Goal: Information Seeking & Learning: Learn about a topic

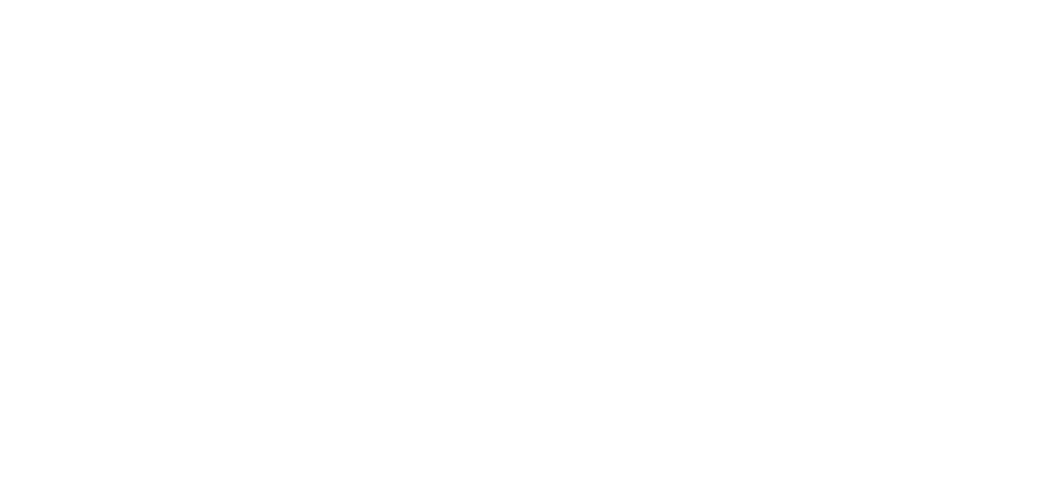
select select "*"
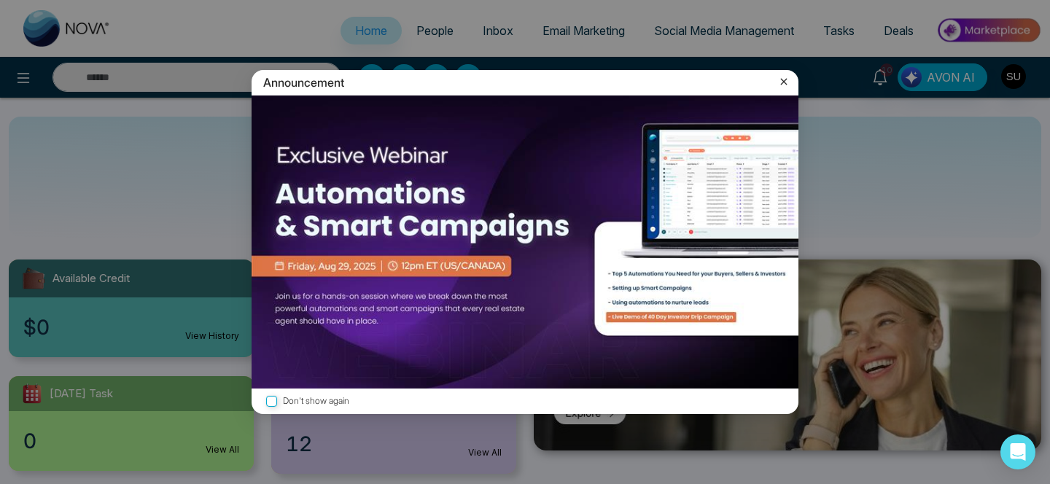
click at [783, 85] on icon at bounding box center [784, 81] width 15 height 15
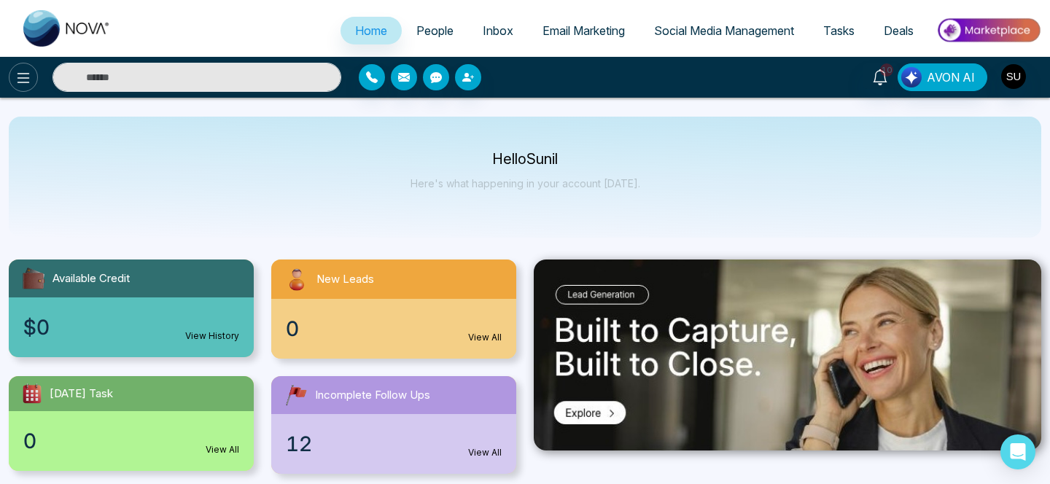
click at [21, 88] on button at bounding box center [23, 77] width 29 height 29
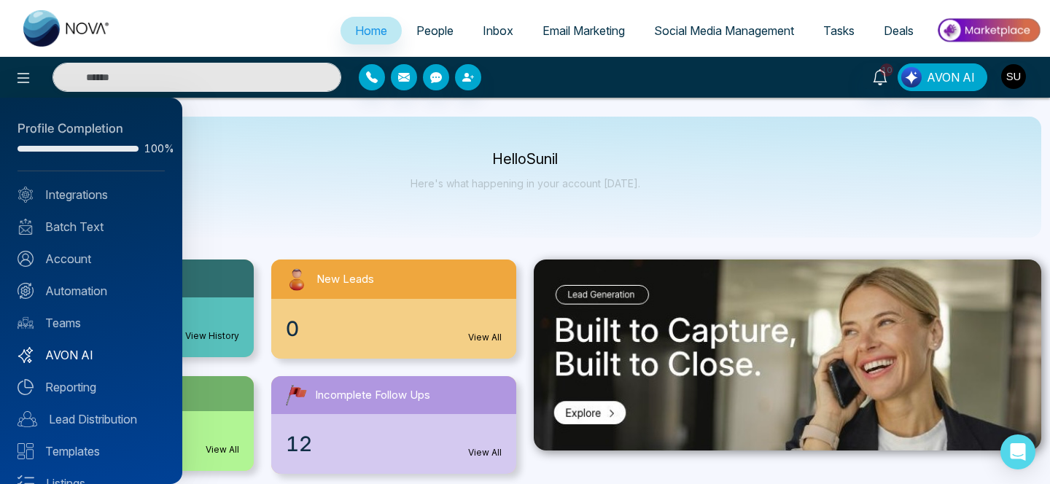
click at [87, 352] on link "AVON AI" at bounding box center [91, 355] width 147 height 18
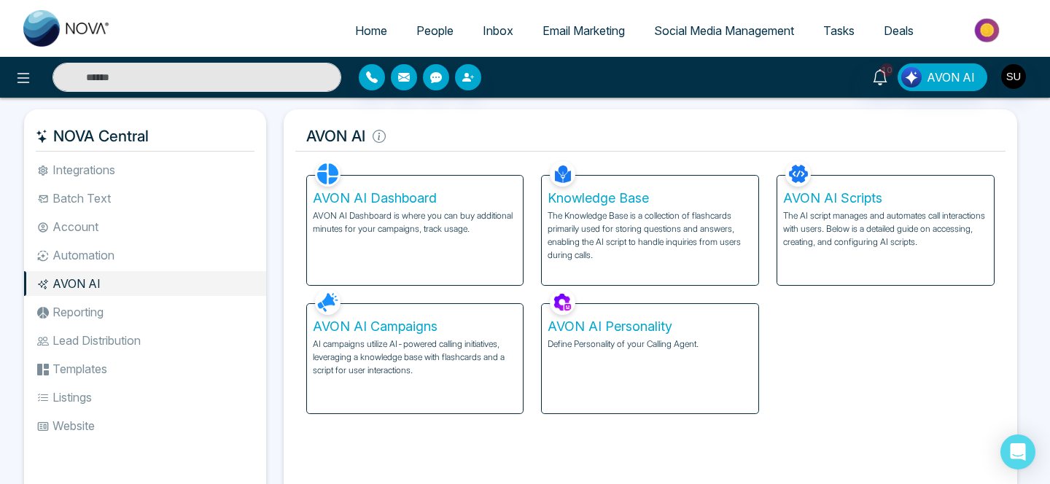
click at [445, 246] on div "AVON AI Dashboard AVON AI Dashboard is where you can buy additional minutes for…" at bounding box center [415, 230] width 217 height 109
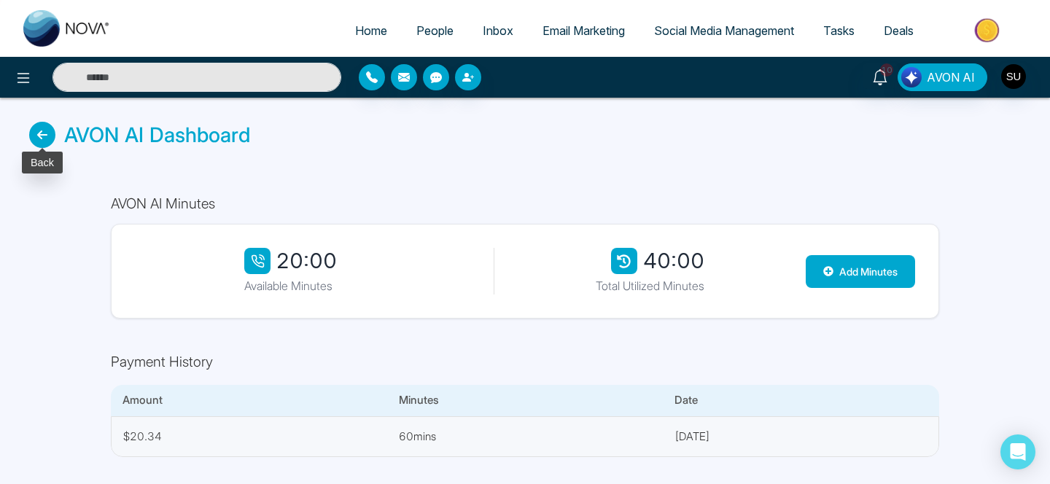
click at [43, 133] on icon at bounding box center [42, 135] width 26 height 26
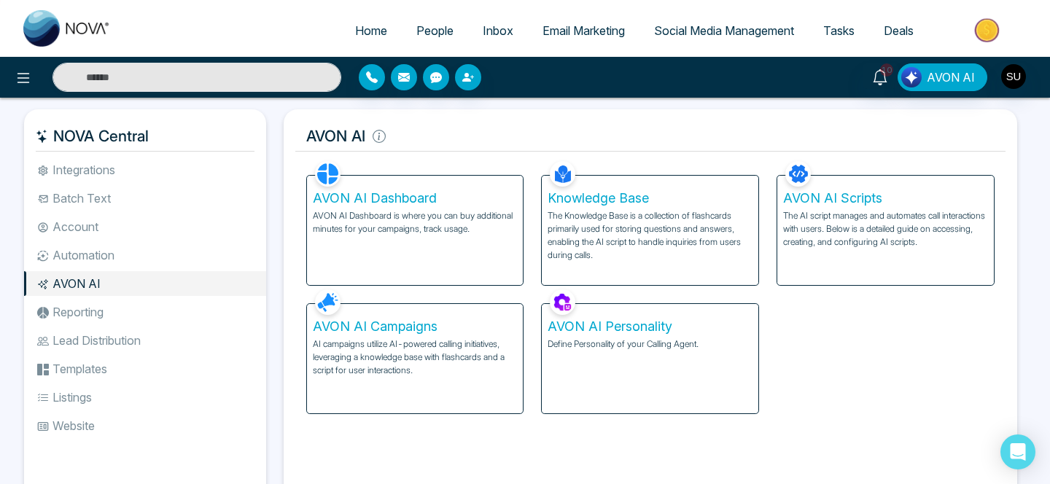
drag, startPoint x: 467, startPoint y: 353, endPoint x: 551, endPoint y: 279, distance: 111.1
click at [481, 339] on p "AI campaigns utilize AI-powered calling initiatives, leveraging a knowledge bas…" at bounding box center [415, 357] width 205 height 39
click at [606, 269] on div "Knowledge Base The Knowledge Base is a collection of flashcards primarily used …" at bounding box center [650, 230] width 217 height 109
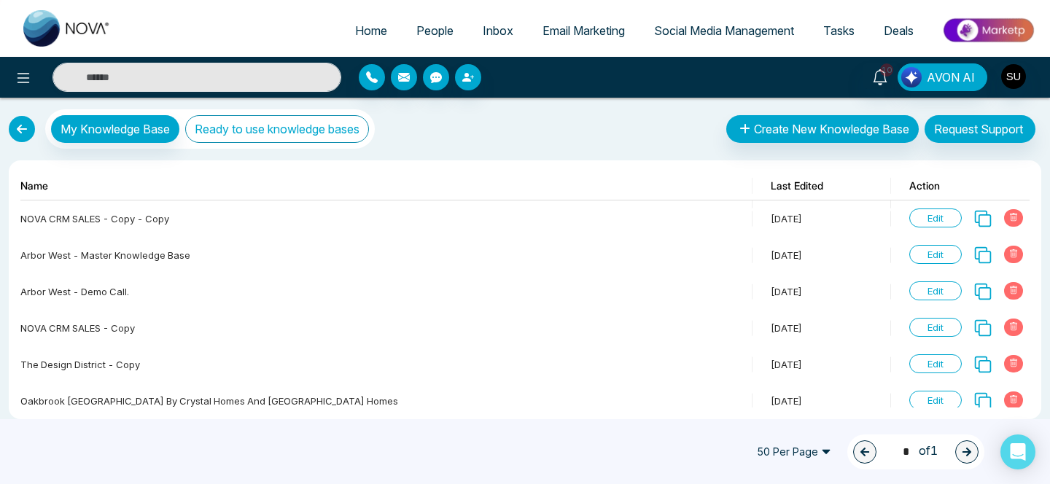
click at [206, 129] on button "Ready to use knowledge bases" at bounding box center [277, 129] width 184 height 28
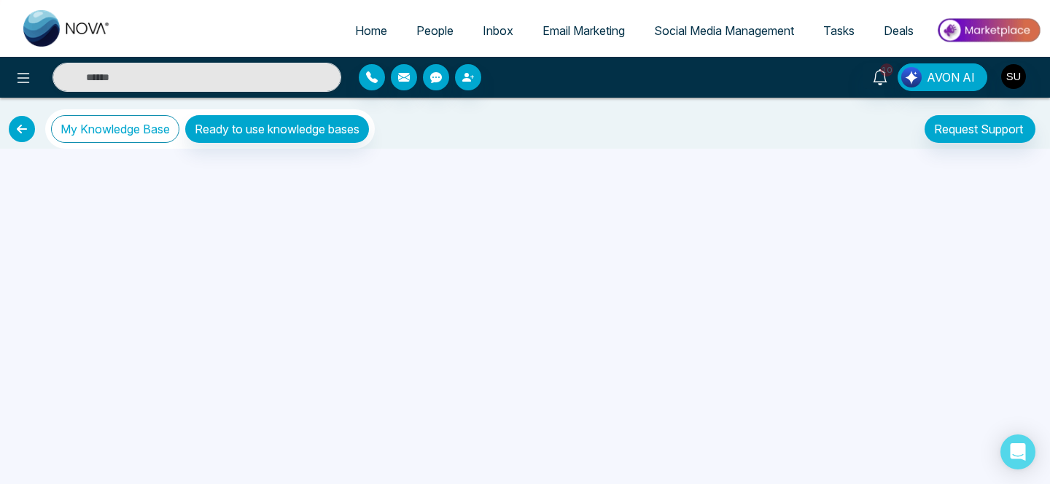
click at [155, 128] on button "My Knowledge Base" at bounding box center [115, 129] width 128 height 28
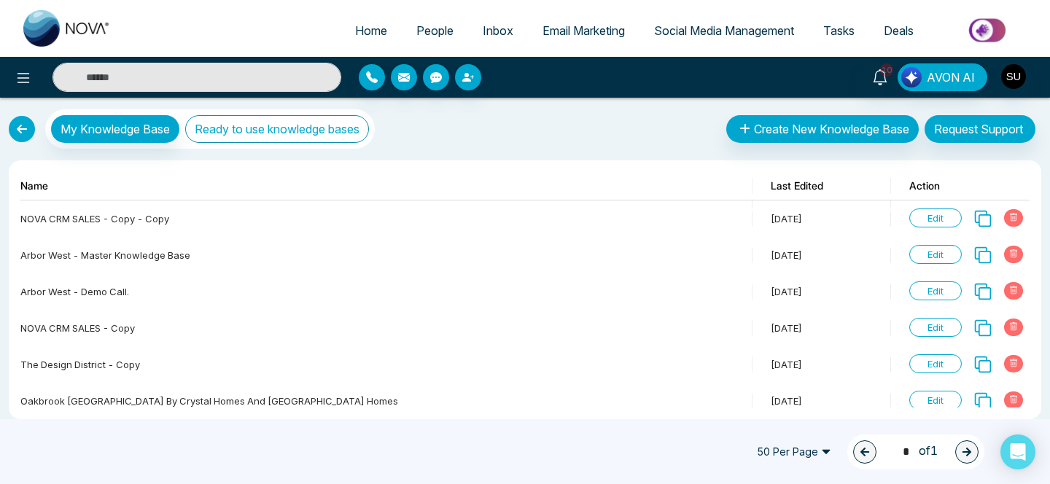
click at [219, 141] on button "Ready to use knowledge bases" at bounding box center [277, 129] width 184 height 28
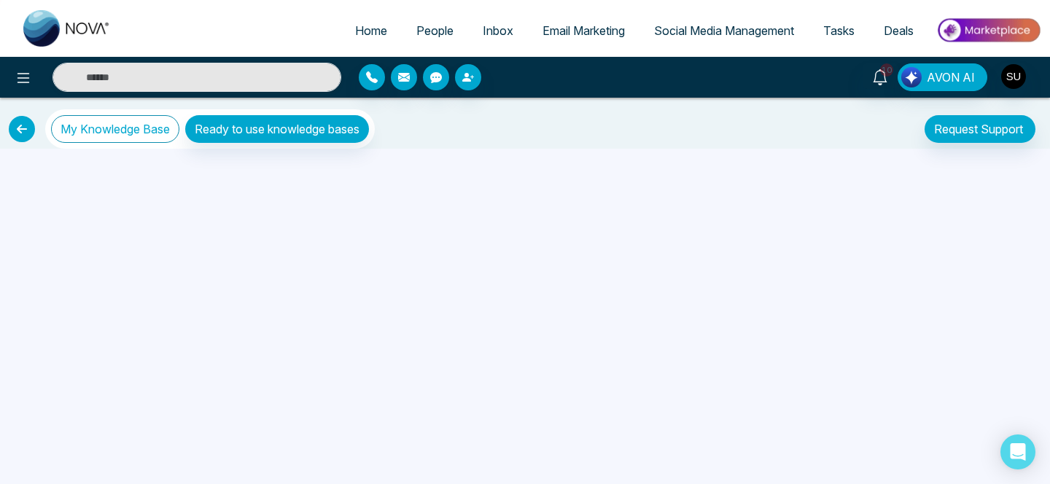
click at [151, 130] on button "My Knowledge Base" at bounding box center [115, 129] width 128 height 28
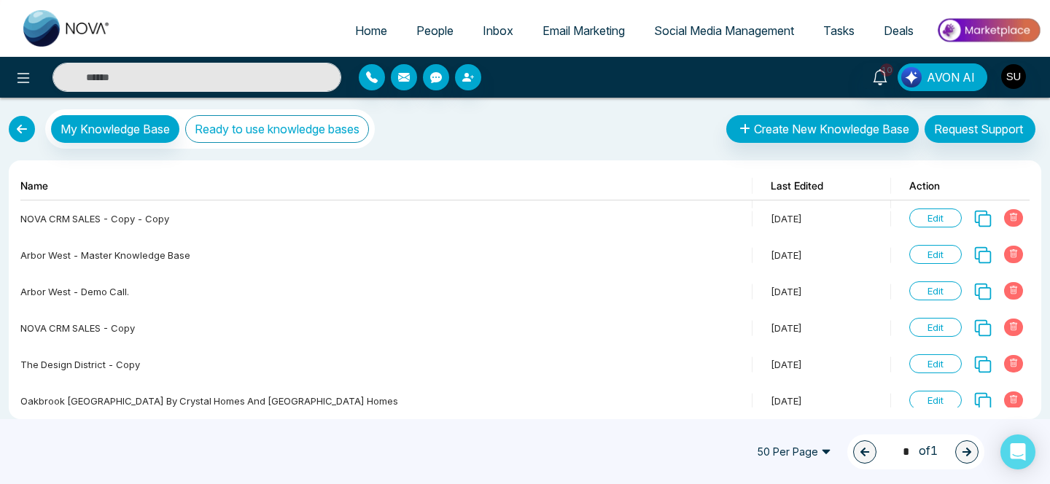
click at [303, 131] on button "Ready to use knowledge bases" at bounding box center [277, 129] width 184 height 28
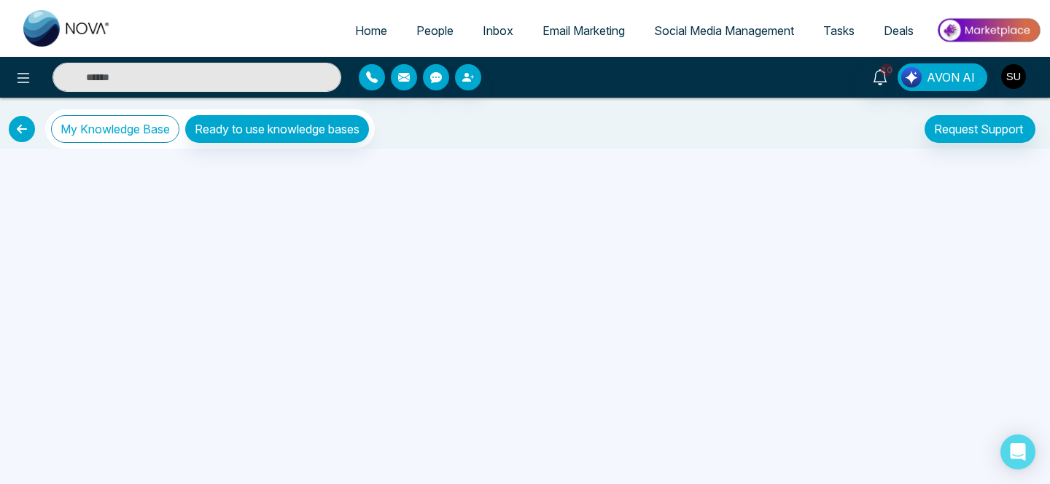
click at [106, 129] on button "My Knowledge Base" at bounding box center [115, 129] width 128 height 28
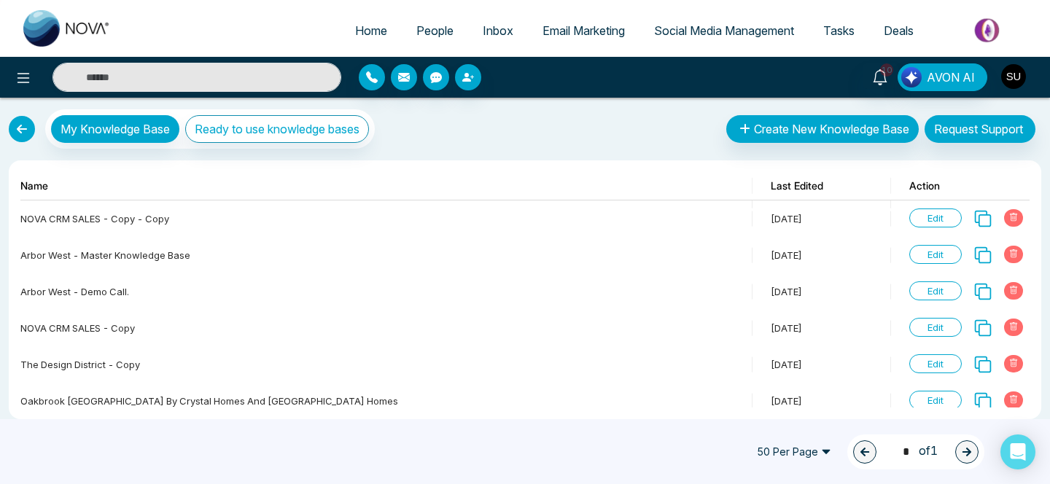
click at [1012, 77] on img "button" at bounding box center [1013, 76] width 25 height 25
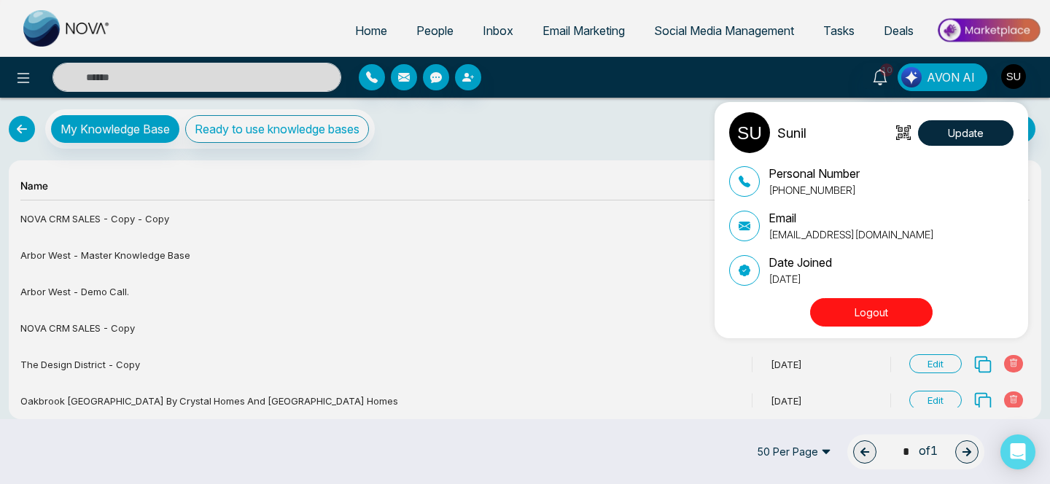
click at [645, 56] on div "Sunil Update Personal Number [PHONE_NUMBER] Email [EMAIL_ADDRESS][DOMAIN_NAME] …" at bounding box center [525, 242] width 1050 height 484
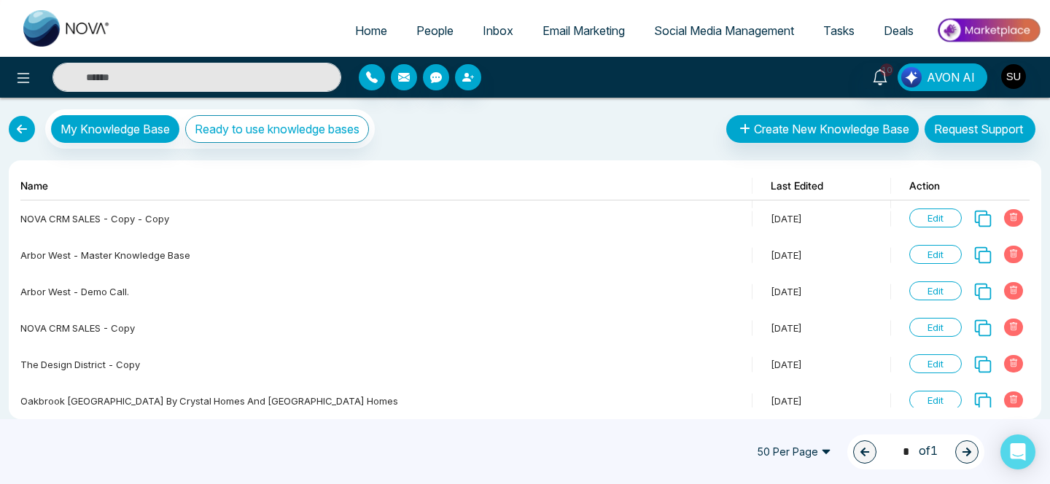
click at [715, 25] on span "Social Media Management" at bounding box center [724, 30] width 140 height 15
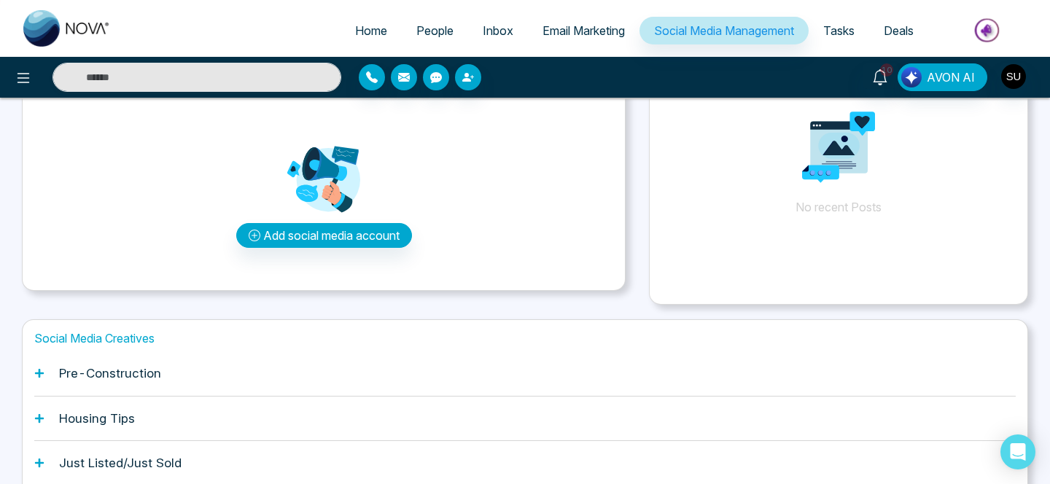
scroll to position [119, 0]
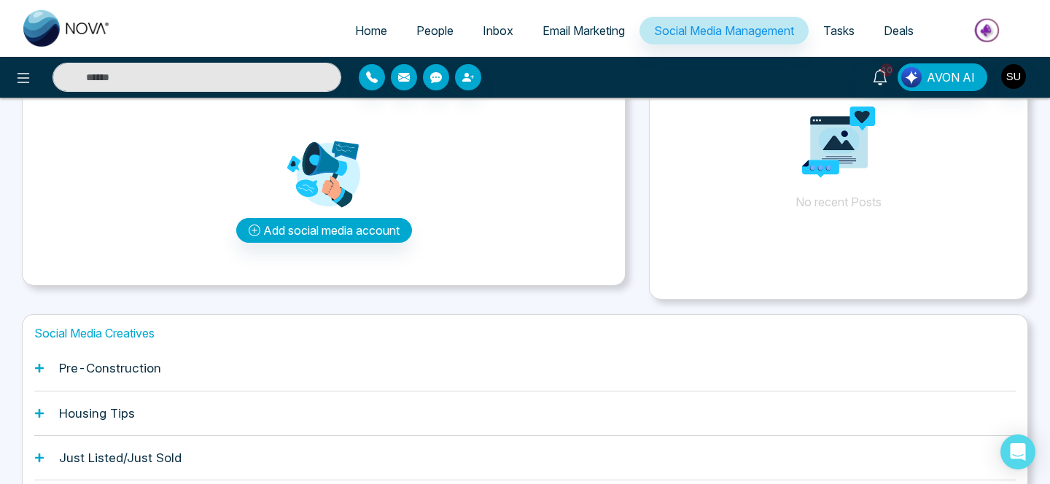
click at [101, 364] on h1 "Pre-Construction" at bounding box center [110, 368] width 102 height 15
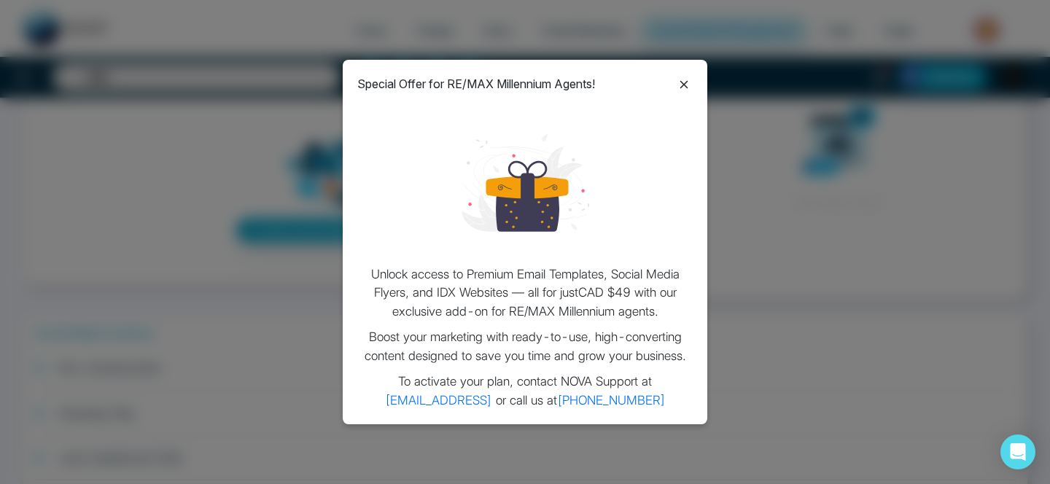
click at [689, 80] on icon at bounding box center [684, 85] width 18 height 18
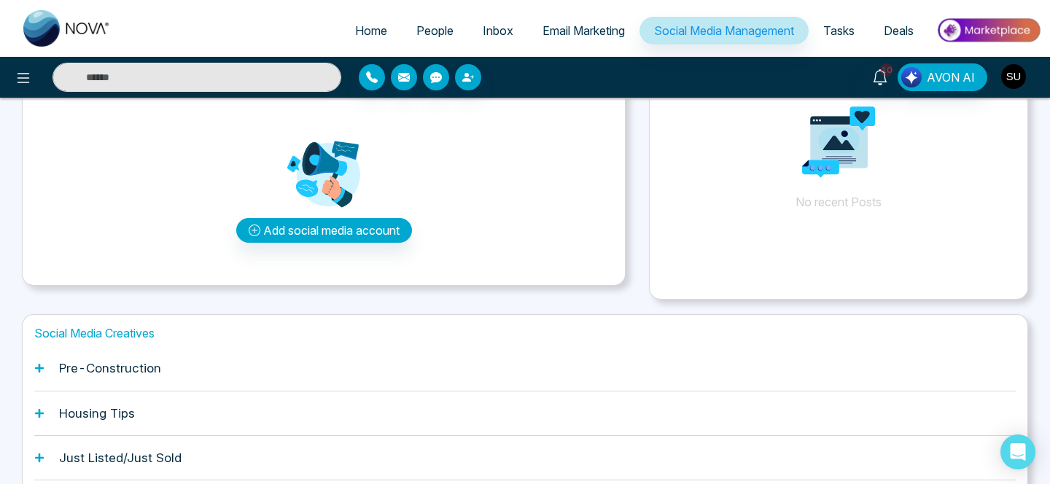
click at [1007, 73] on img "button" at bounding box center [1013, 76] width 25 height 25
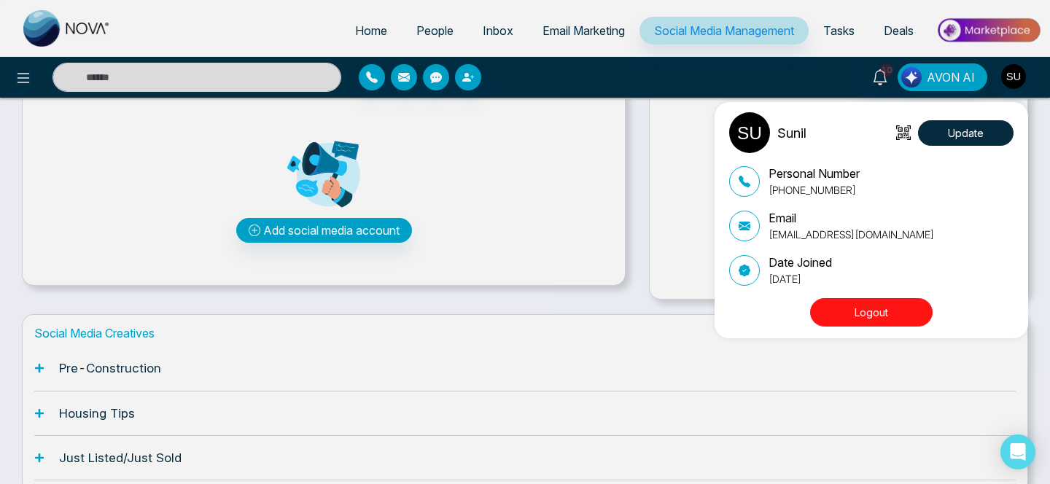
click at [575, 53] on div "Sunil Update Personal Number [PHONE_NUMBER] Email [EMAIL_ADDRESS][DOMAIN_NAME] …" at bounding box center [525, 242] width 1050 height 484
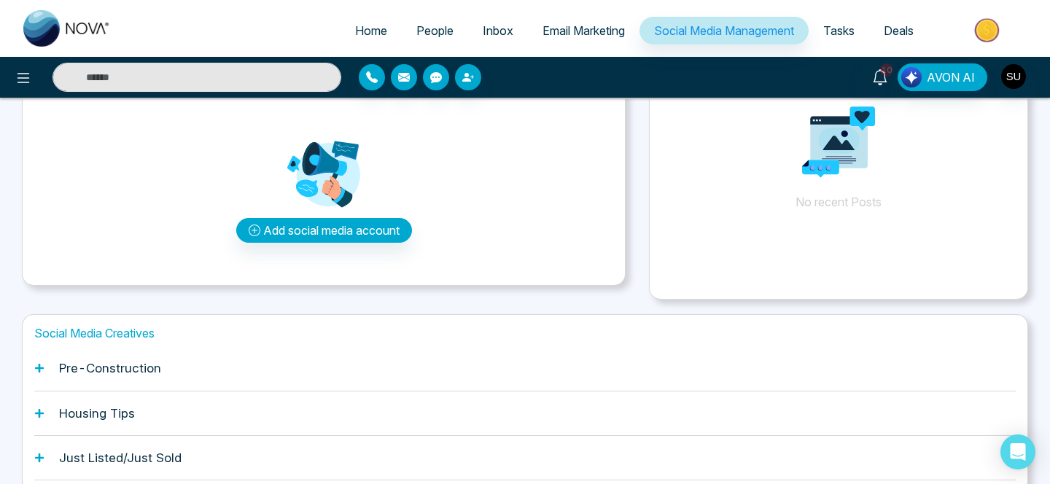
click at [575, 31] on span "Email Marketing" at bounding box center [584, 30] width 82 height 15
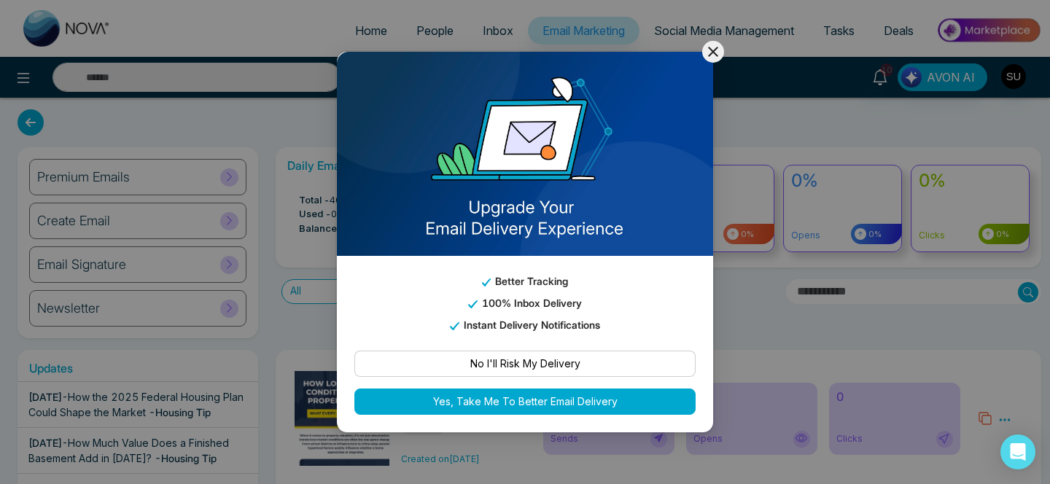
click at [713, 48] on icon at bounding box center [713, 52] width 18 height 18
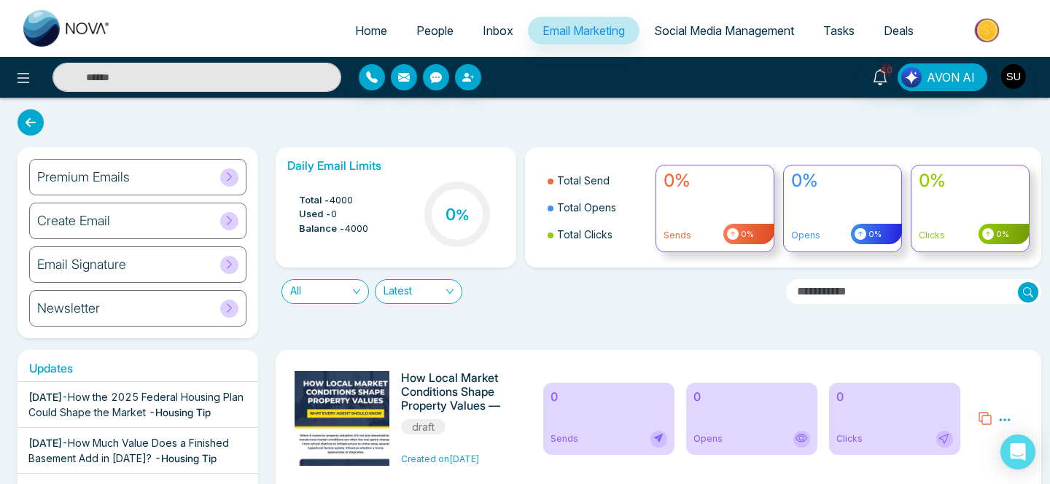
click at [733, 34] on span "Social Media Management" at bounding box center [724, 30] width 140 height 15
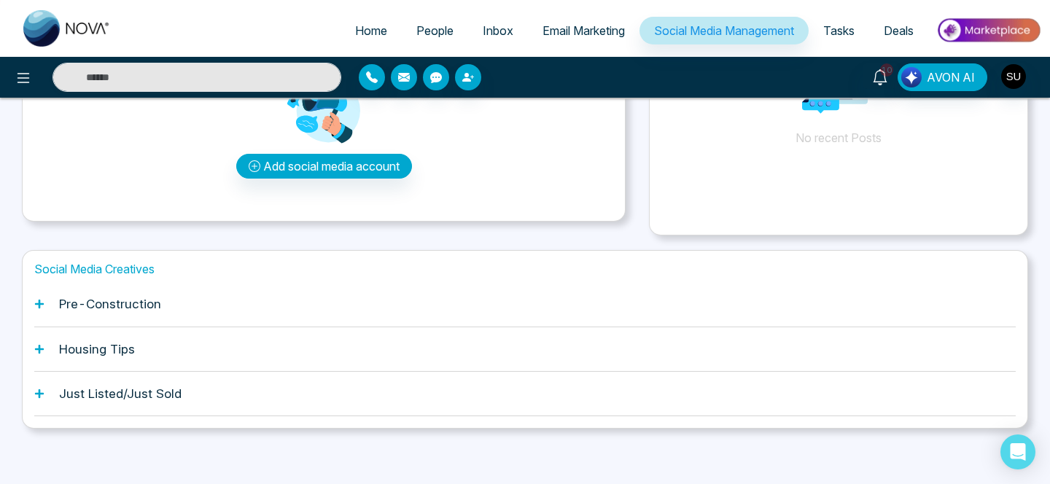
scroll to position [117, 0]
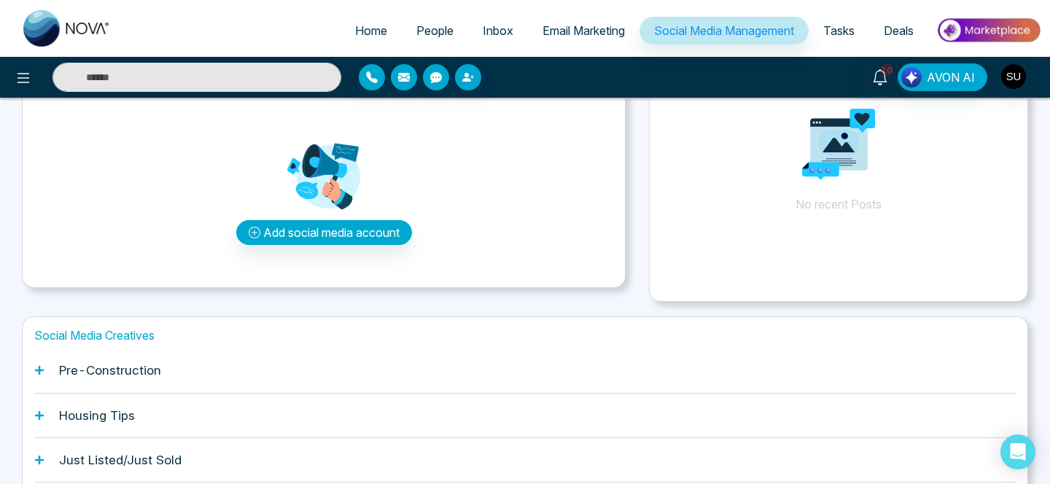
click at [585, 32] on span "Email Marketing" at bounding box center [584, 30] width 82 height 15
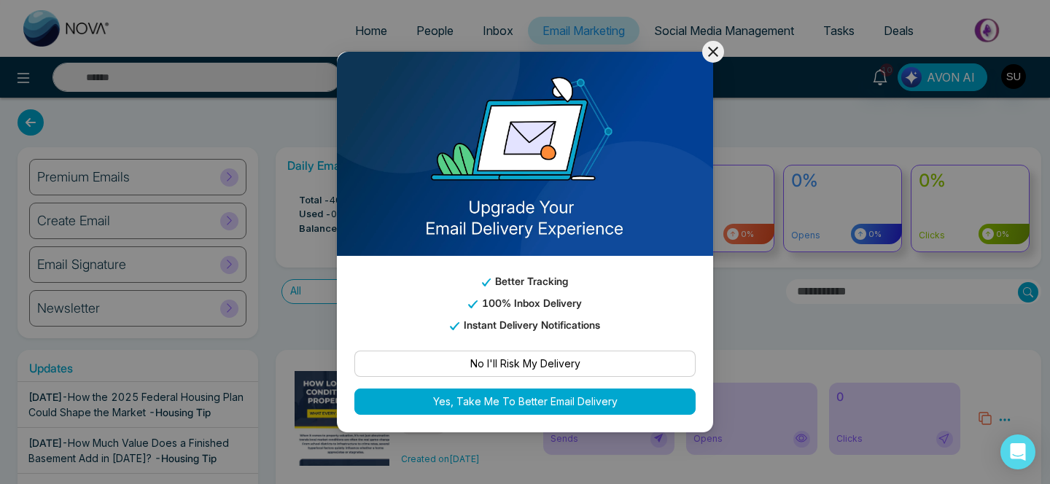
click at [714, 59] on icon at bounding box center [713, 52] width 18 height 18
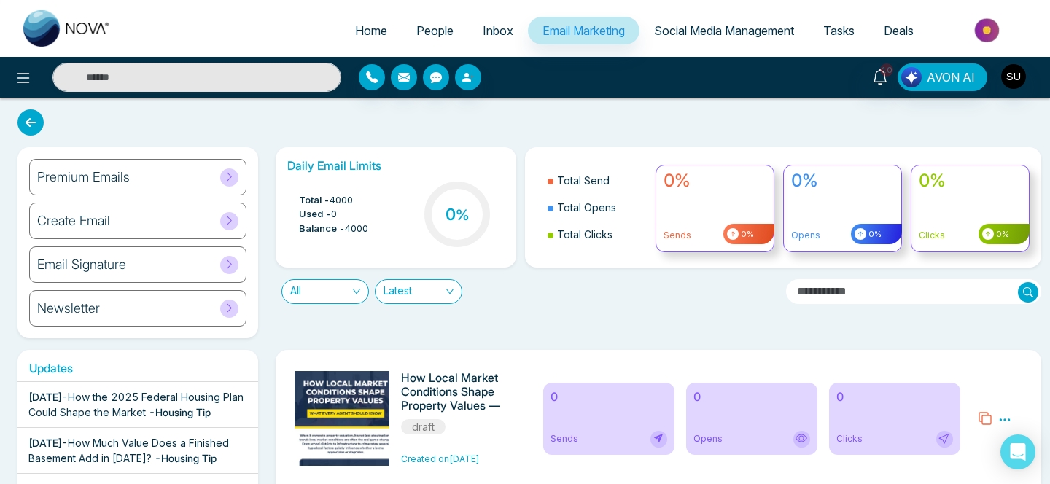
click at [485, 29] on span "Inbox" at bounding box center [498, 30] width 31 height 15
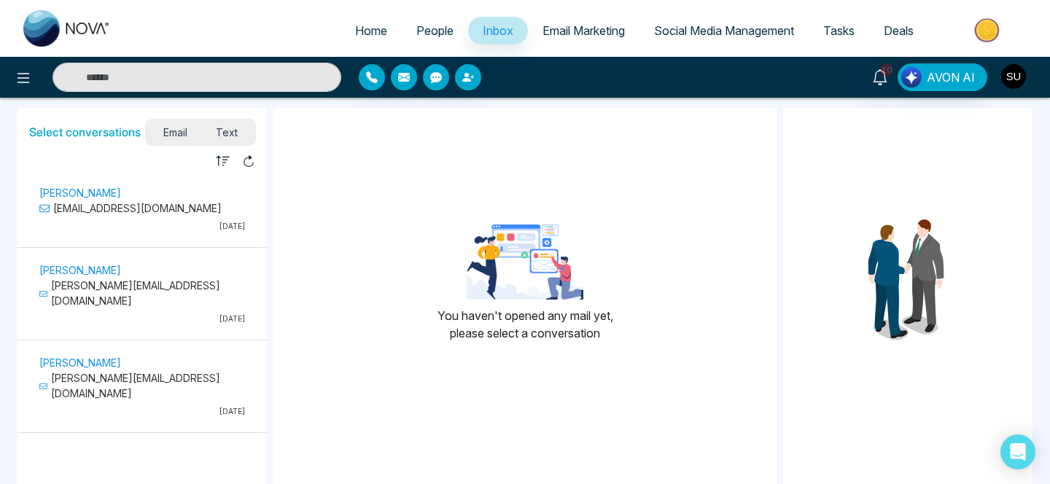
click at [1011, 75] on img "button" at bounding box center [1013, 76] width 25 height 25
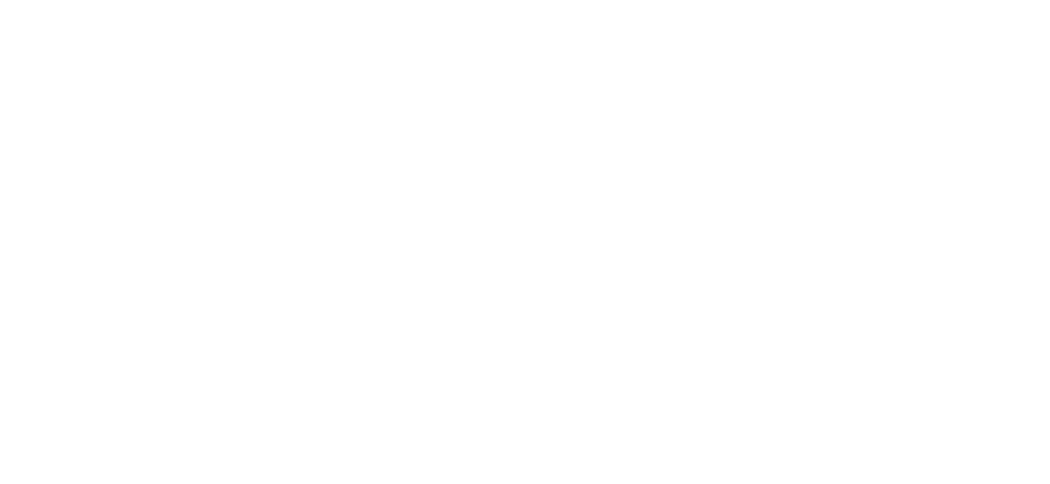
select select "*"
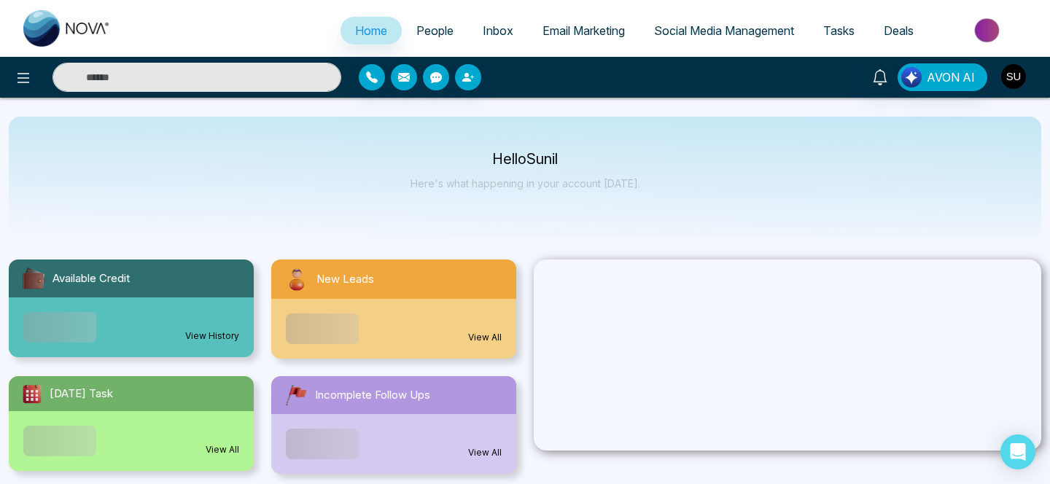
click at [1010, 82] on img "button" at bounding box center [1013, 76] width 25 height 25
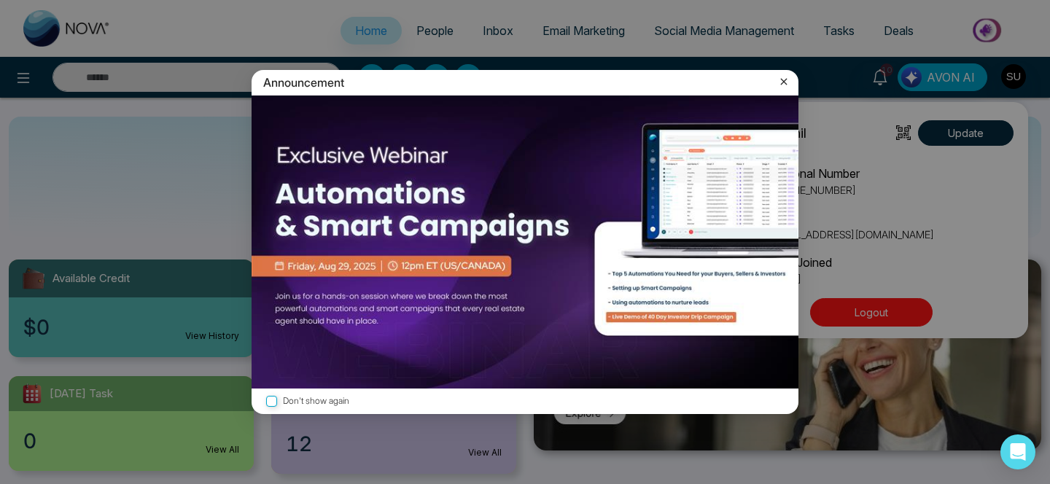
click at [784, 82] on icon at bounding box center [784, 82] width 7 height 7
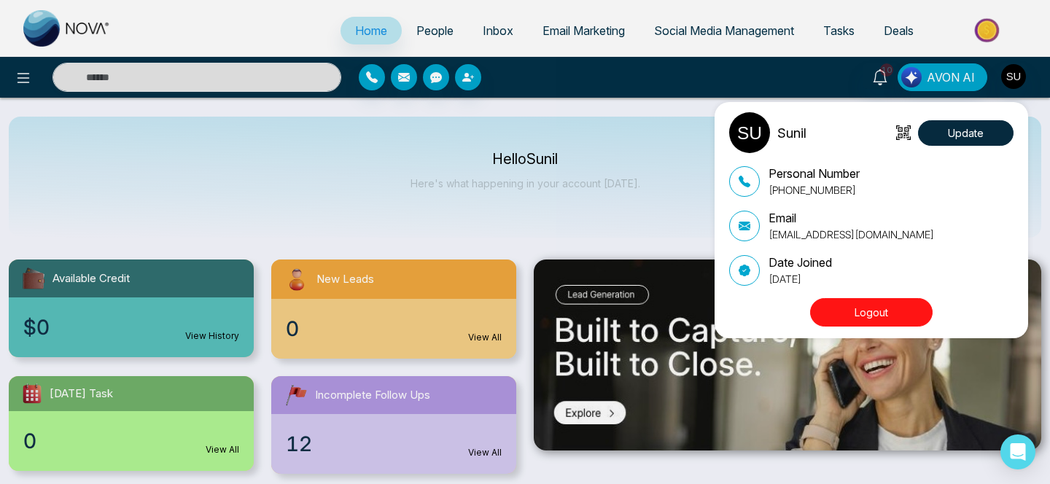
click at [840, 314] on button "Logout" at bounding box center [871, 312] width 123 height 28
click at [861, 313] on button "Logout" at bounding box center [871, 312] width 123 height 28
